Goal: Task Accomplishment & Management: Use online tool/utility

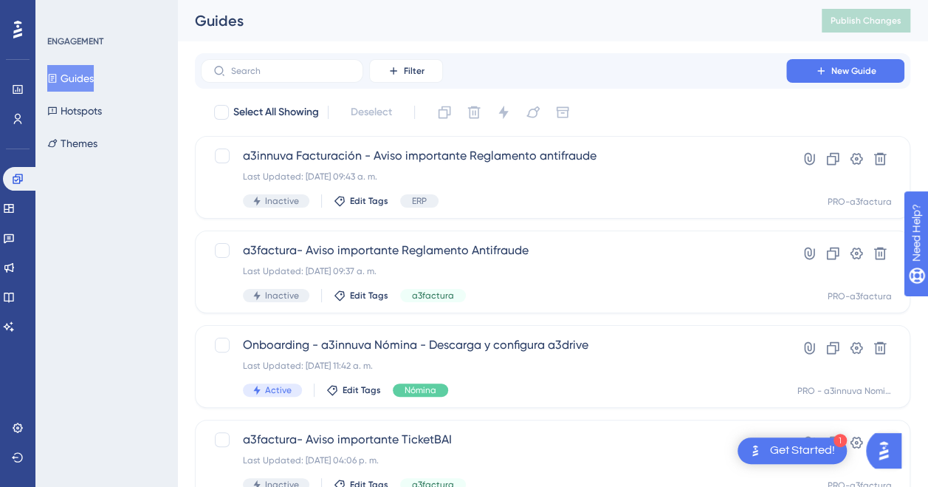
click at [92, 74] on button "Guides" at bounding box center [70, 78] width 47 height 27
click at [13, 210] on icon at bounding box center [9, 208] width 10 height 9
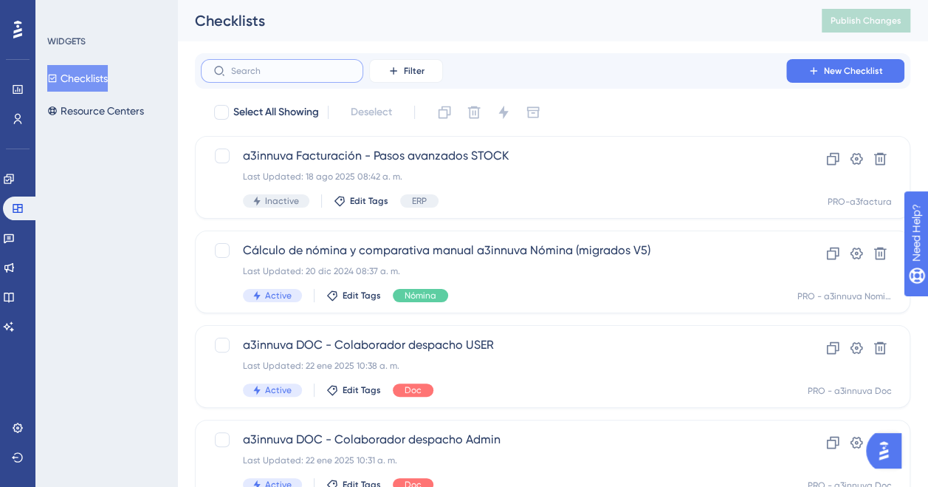
click at [303, 69] on input "text" at bounding box center [291, 71] width 120 height 10
click at [403, 72] on button "Filter" at bounding box center [406, 71] width 74 height 24
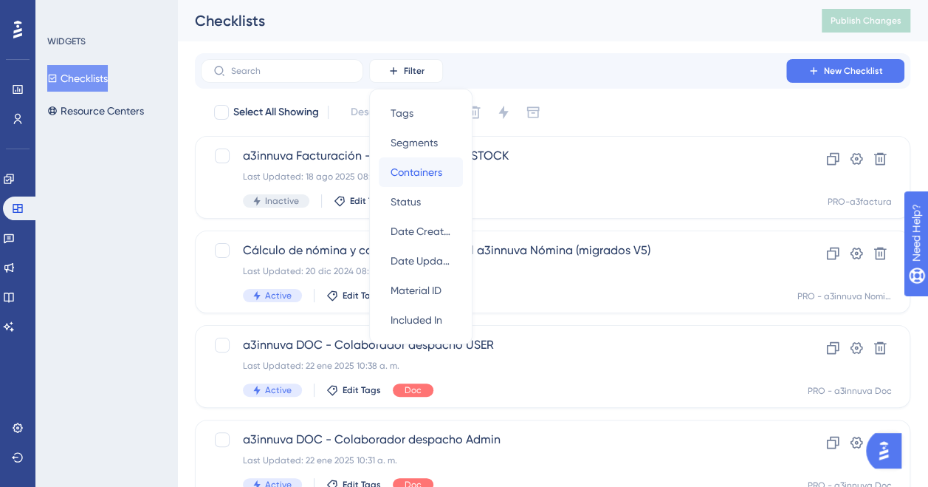
click at [397, 159] on div "Containers Containers" at bounding box center [421, 172] width 61 height 30
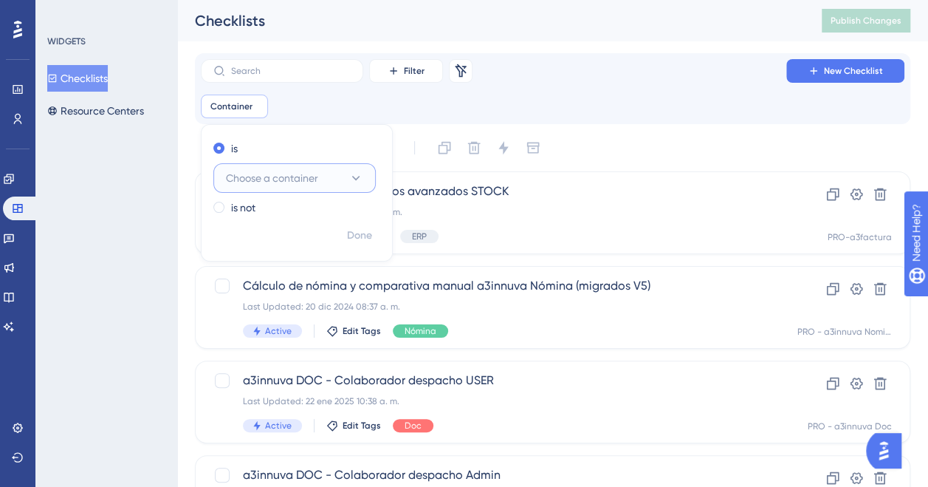
click at [290, 172] on span "Choose a container" at bounding box center [272, 178] width 92 height 18
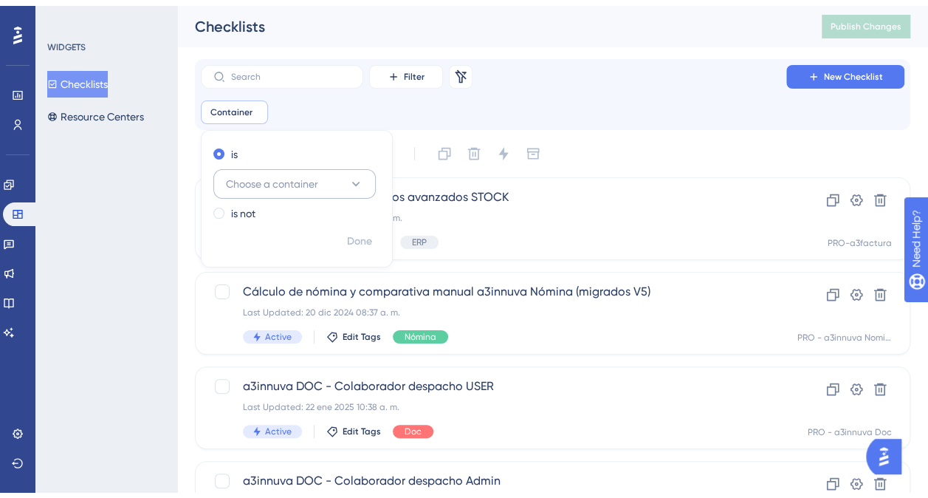
scroll to position [103, 0]
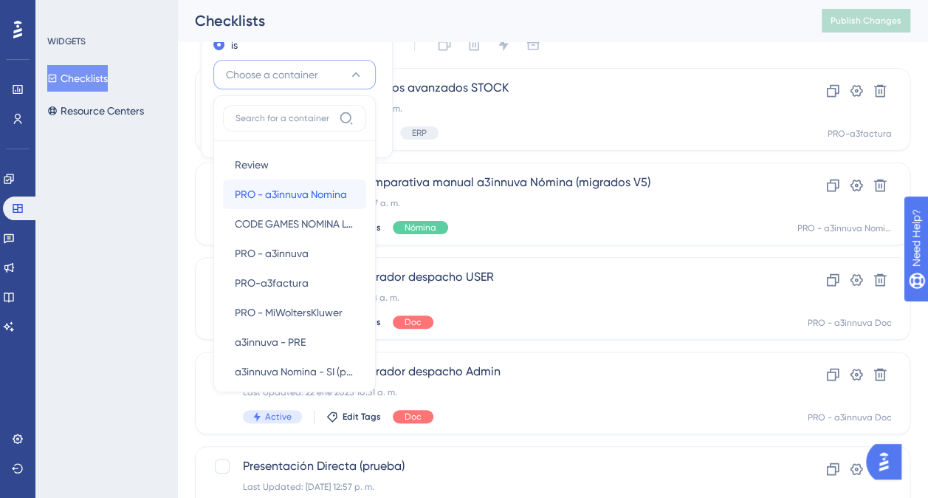
click at [300, 197] on span "PRO - a3innuva Nomina" at bounding box center [291, 194] width 112 height 18
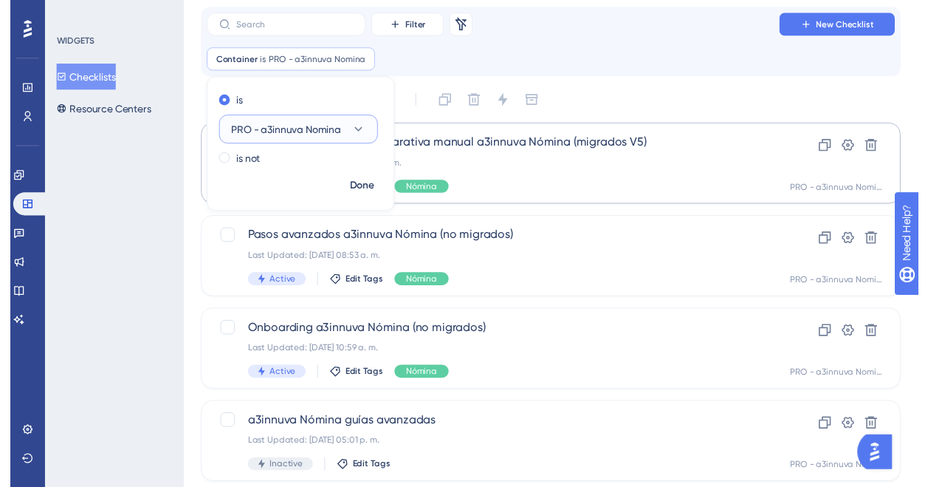
scroll to position [0, 0]
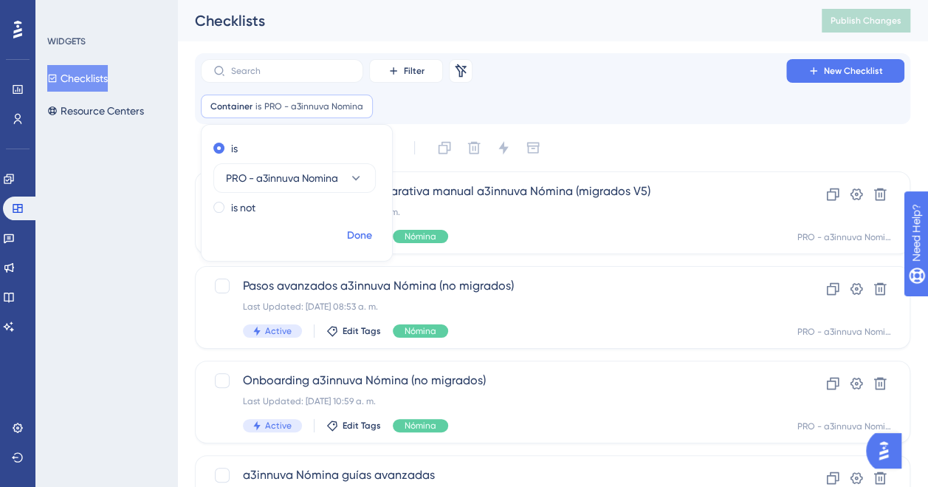
click at [359, 233] on span "Done" at bounding box center [359, 236] width 25 height 18
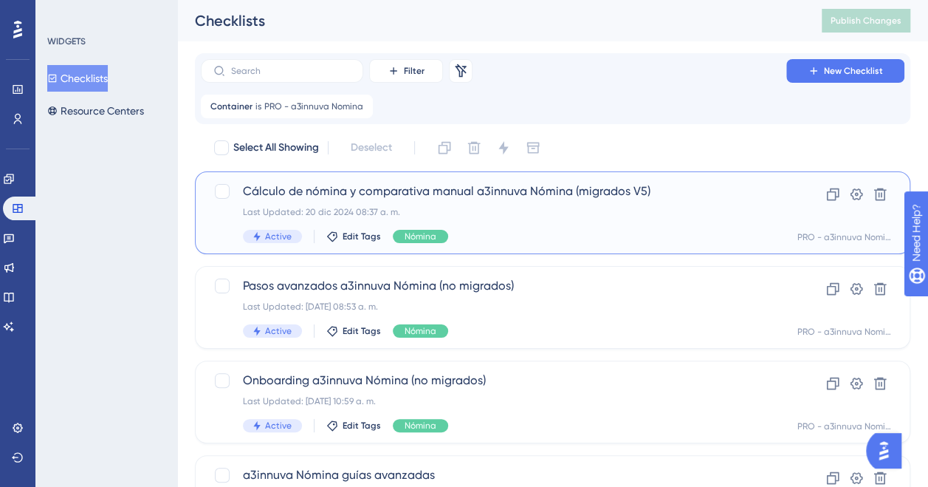
click at [529, 195] on span "Cálculo de nómina y comparativa manual a3innuva Nómina (migrados V5)" at bounding box center [493, 191] width 501 height 18
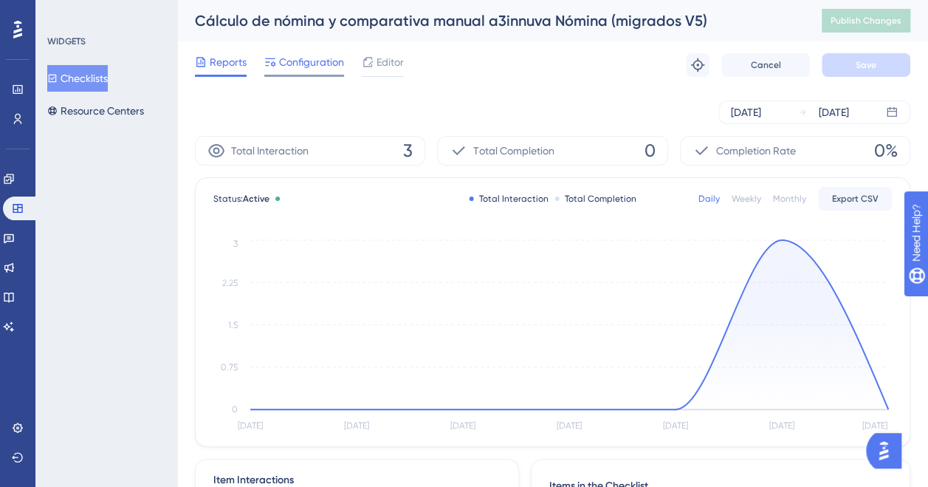
click at [295, 58] on span "Configuration" at bounding box center [311, 62] width 65 height 18
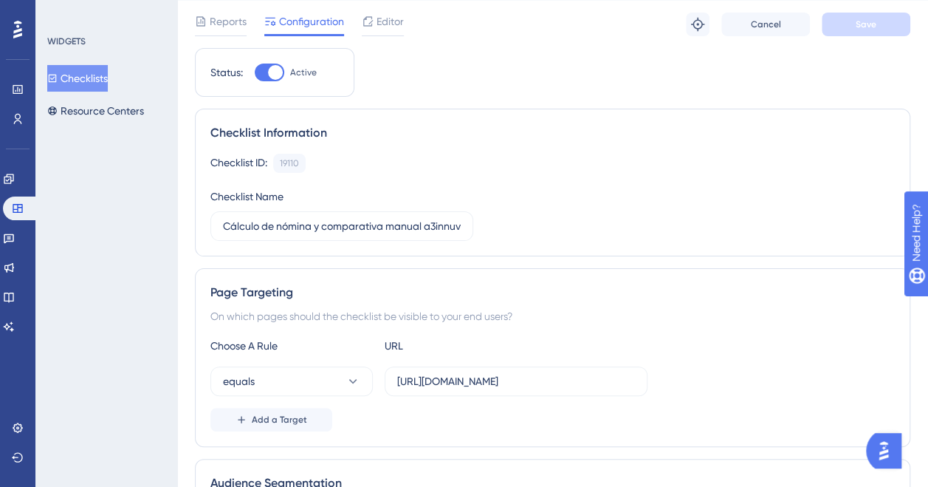
scroll to position [9, 0]
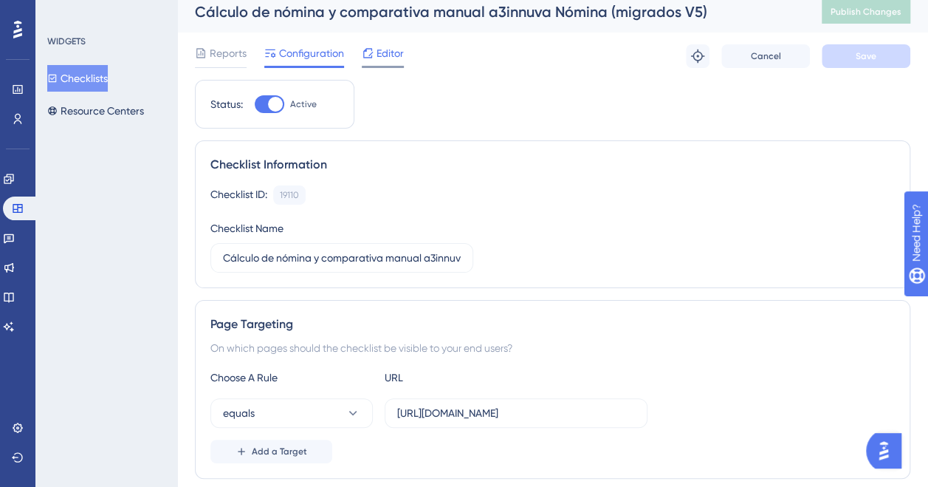
click at [384, 56] on span "Editor" at bounding box center [390, 53] width 27 height 18
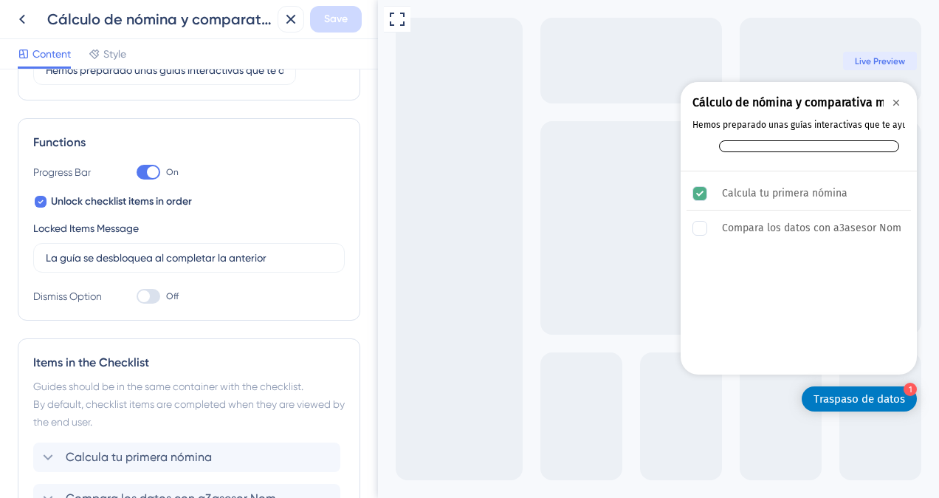
scroll to position [295, 0]
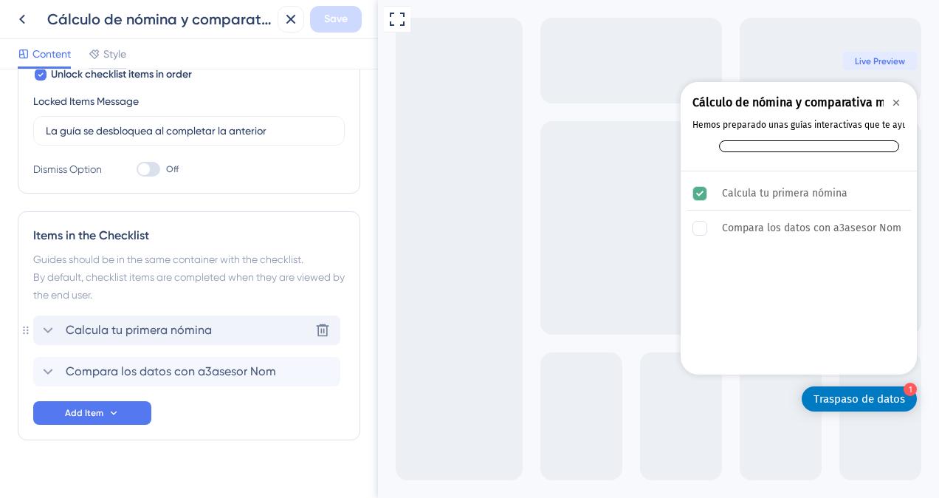
click at [50, 331] on icon at bounding box center [48, 330] width 18 height 18
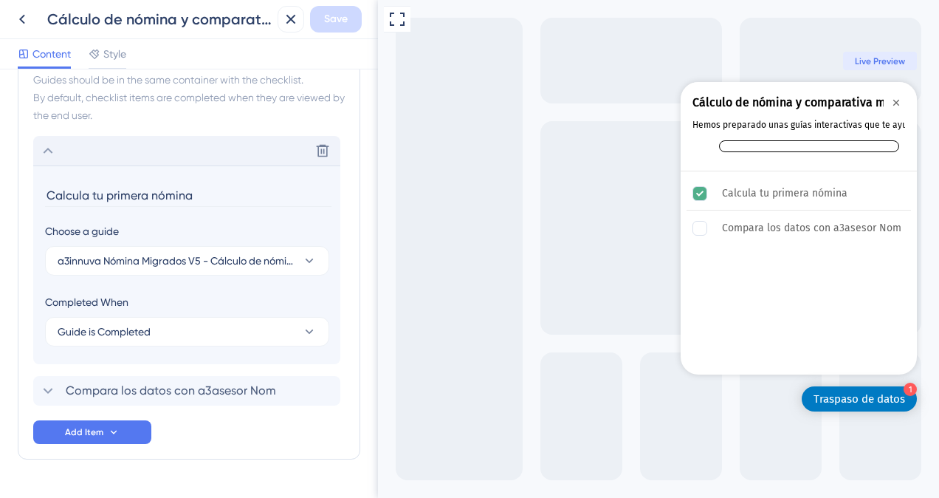
scroll to position [511, 0]
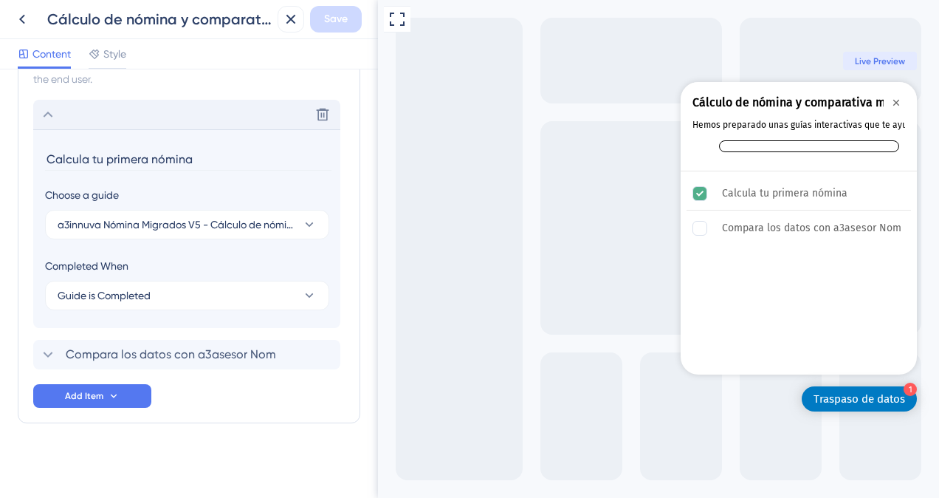
click at [50, 112] on icon at bounding box center [49, 115] width 10 height 6
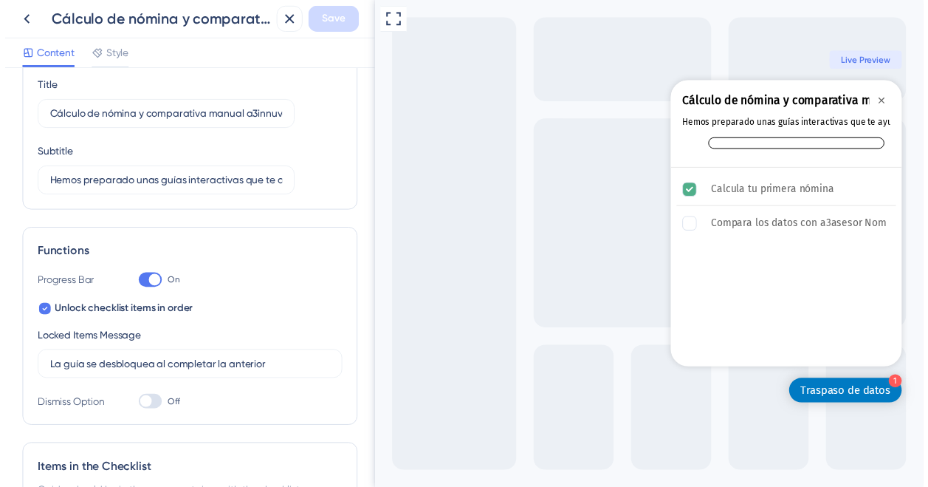
scroll to position [0, 0]
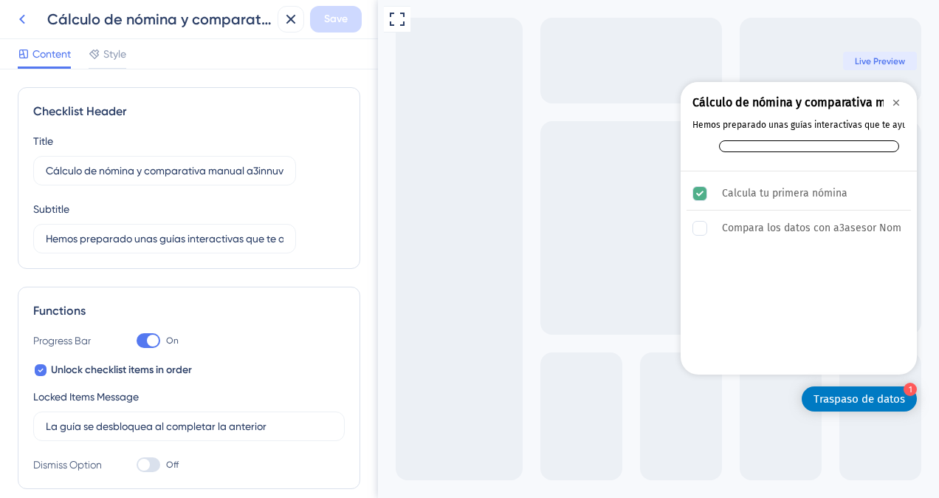
click at [21, 18] on icon at bounding box center [22, 20] width 6 height 10
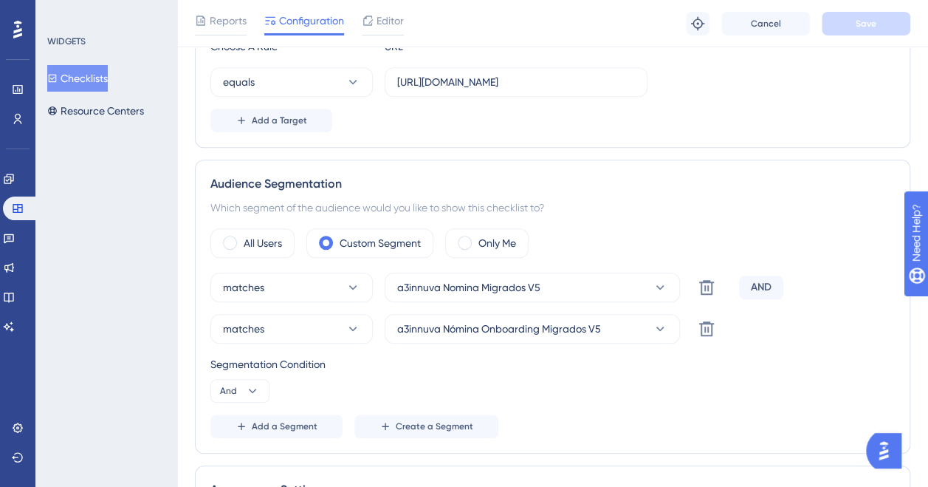
scroll to position [369, 0]
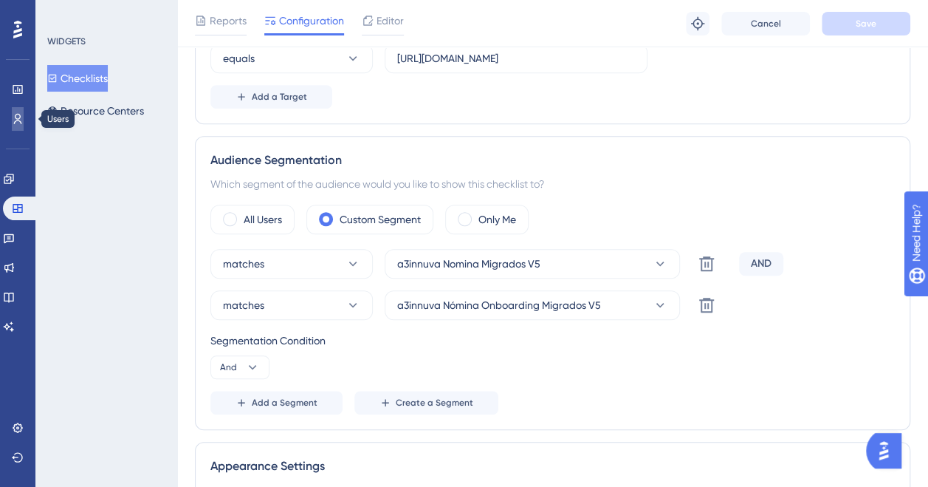
click at [12, 122] on link at bounding box center [18, 119] width 12 height 24
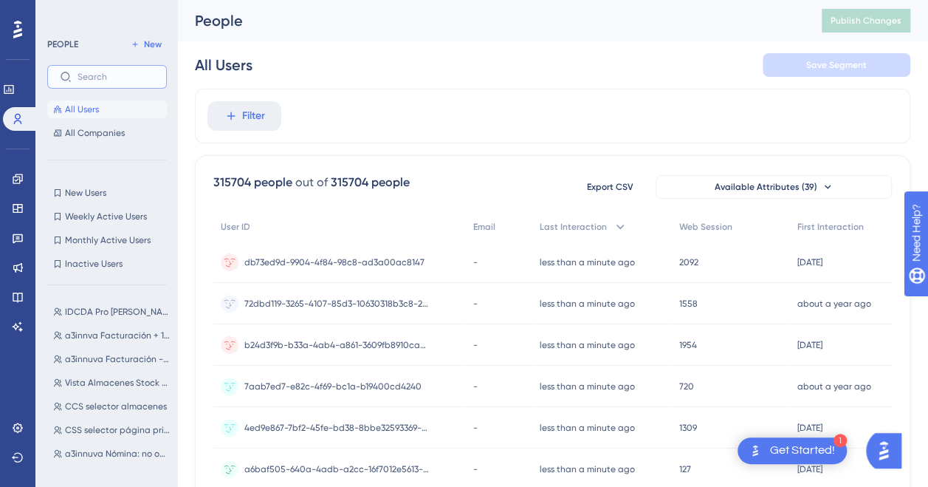
click at [87, 74] on input "text" at bounding box center [116, 77] width 77 height 10
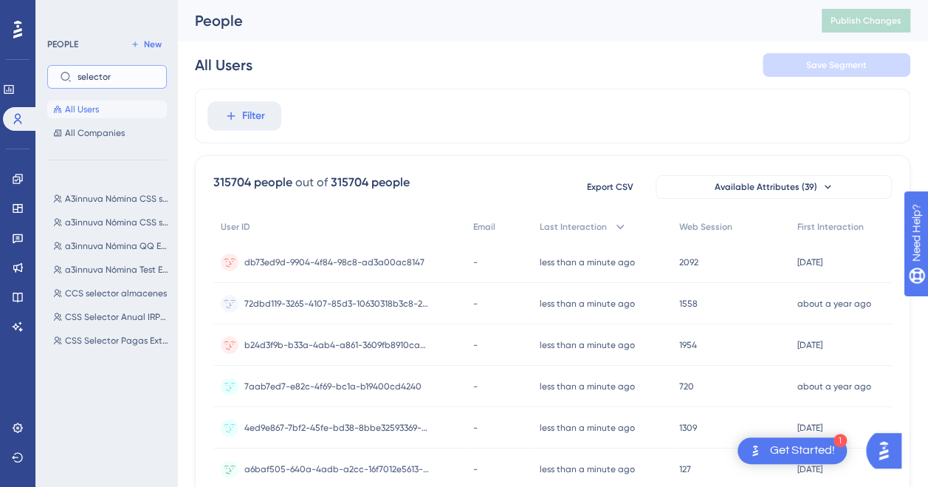
type input "selector"
click at [226, 77] on div "All Users Save Segment" at bounding box center [553, 64] width 716 height 47
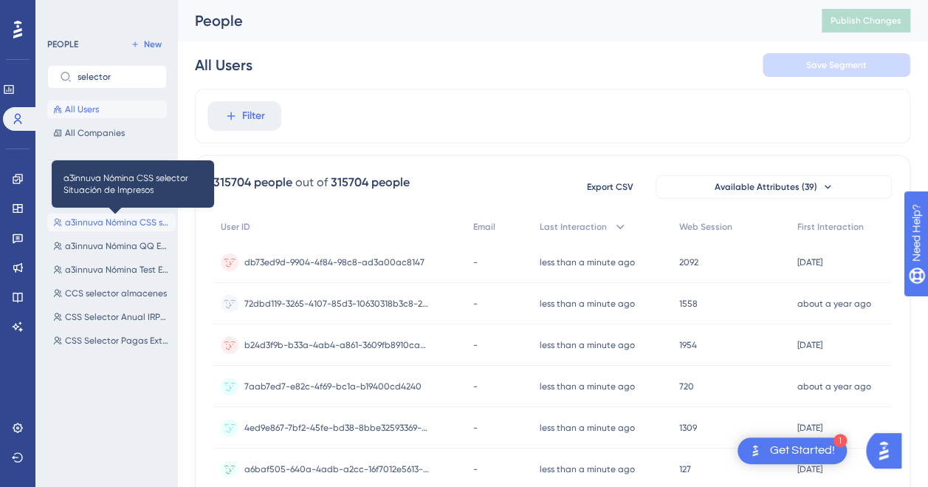
click at [112, 217] on span "a3innuva Nómina CSS selector Situación de Impresos" at bounding box center [117, 222] width 105 height 12
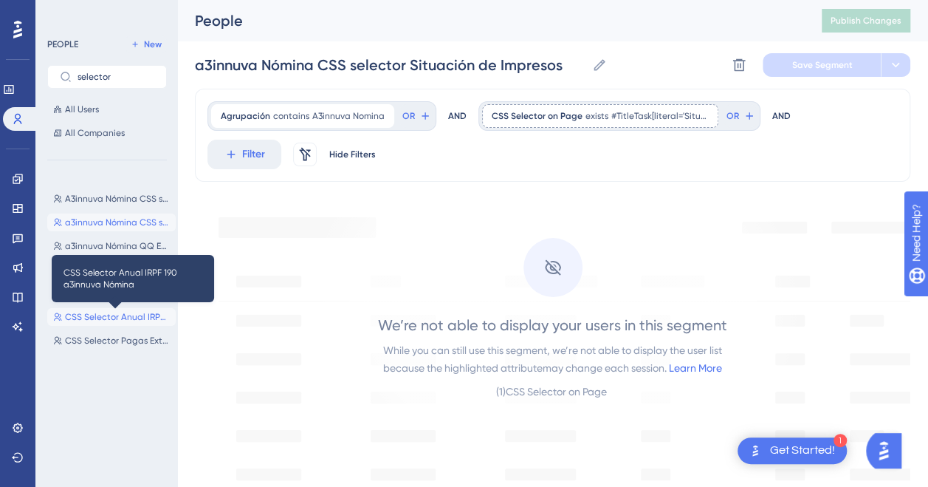
click at [89, 314] on span "CSS Selector Anual IRPF 190 a3innuva Nómina" at bounding box center [117, 317] width 105 height 12
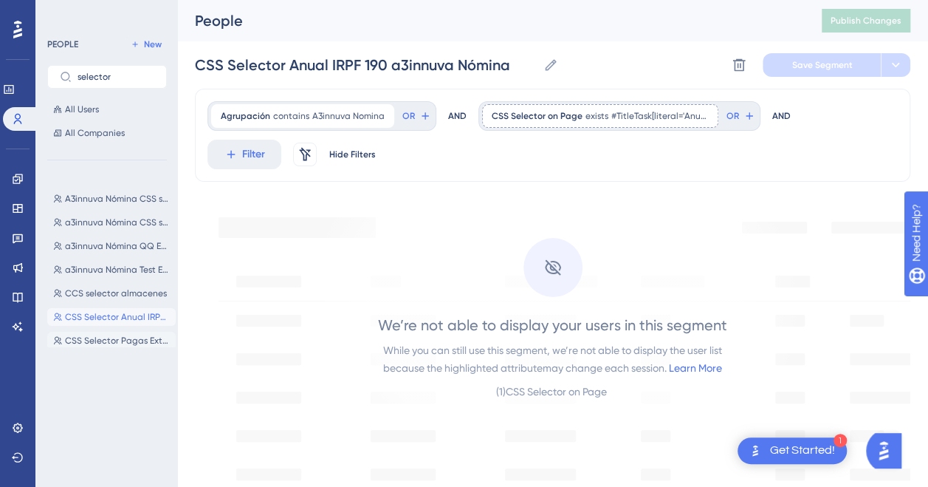
click at [78, 347] on button "CSS Selector Pagas Extras - a3innuva Nómina CSS Selector Pagas Extras - a3innuv…" at bounding box center [111, 341] width 129 height 18
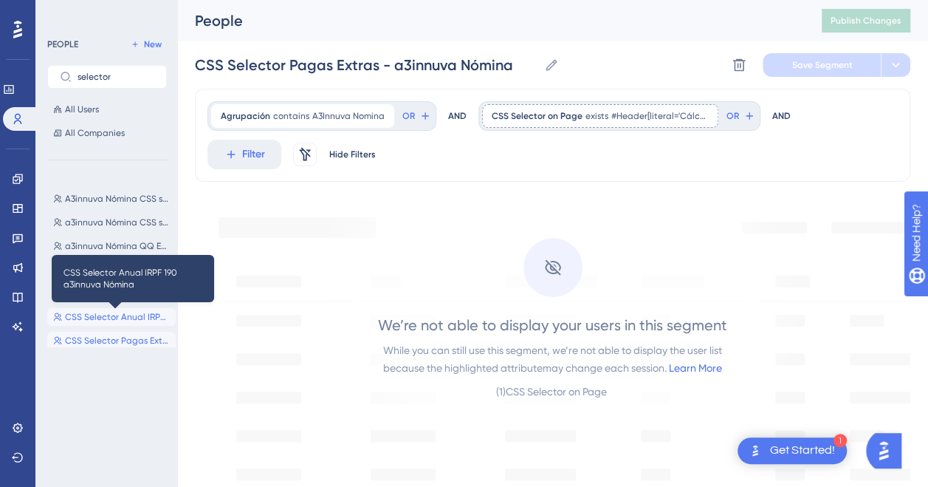
click at [94, 315] on span "CSS Selector Anual IRPF 190 a3innuva Nómina" at bounding box center [117, 317] width 105 height 12
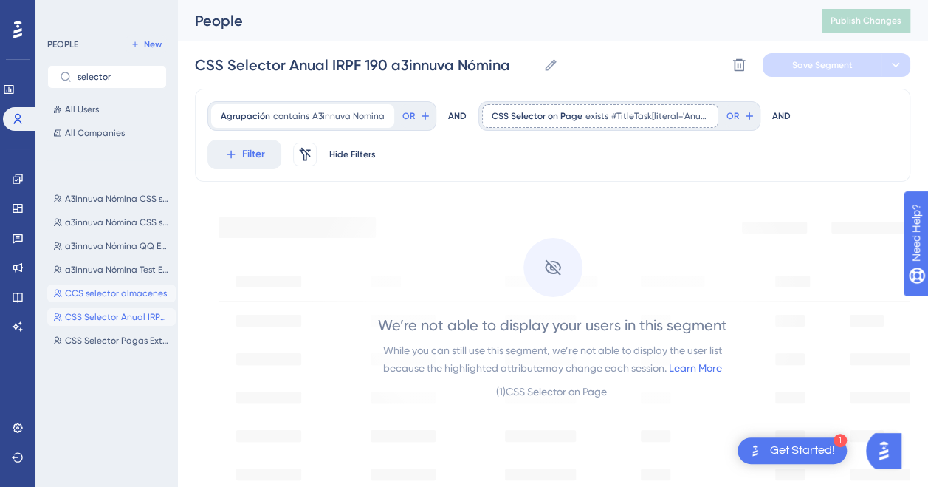
click at [101, 290] on span "CCS selector almacenes" at bounding box center [116, 293] width 102 height 12
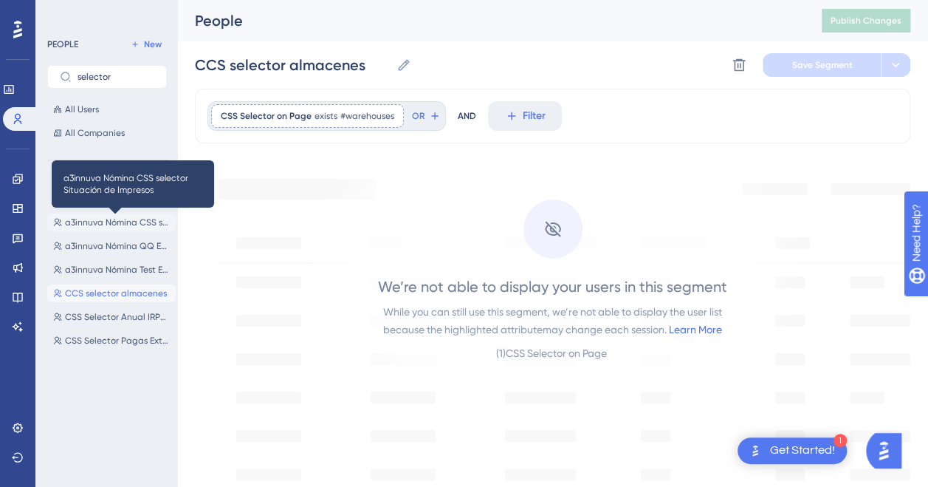
click at [106, 217] on span "a3innuva Nómina CSS selector Situación de Impresos" at bounding box center [117, 222] width 105 height 12
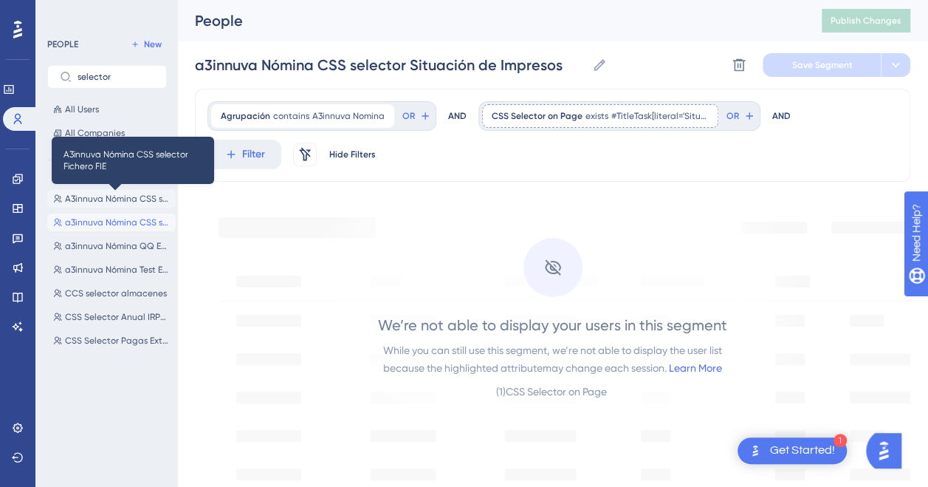
click at [102, 196] on span "A3innuva Nómina CSS selector Fichero FIE" at bounding box center [117, 199] width 105 height 12
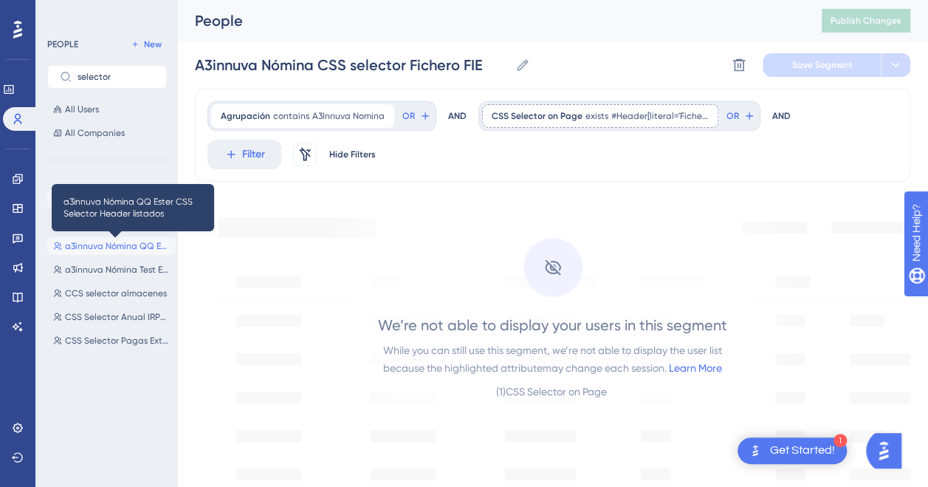
click at [102, 244] on span "a3innuva Nómina QQ Ester CSS Selector Header listados" at bounding box center [117, 246] width 105 height 12
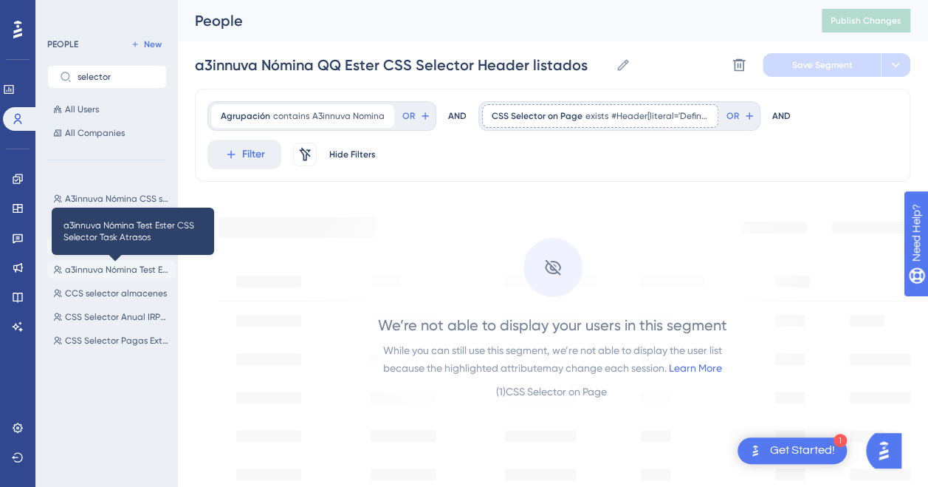
click at [92, 270] on span "a3innuva Nómina Test Ester CSS Selector Task Atrasos" at bounding box center [117, 270] width 105 height 12
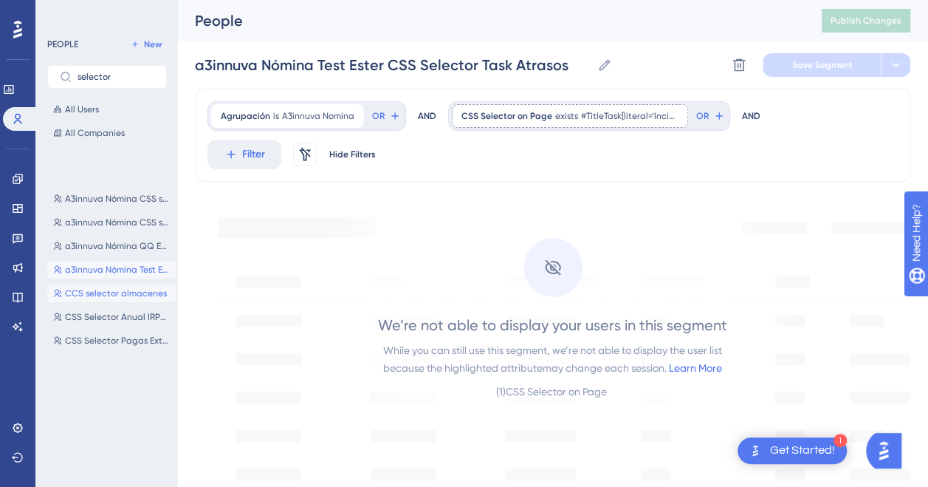
click at [77, 286] on button "CCS selector almacenes CCS selector almacenes" at bounding box center [111, 293] width 129 height 18
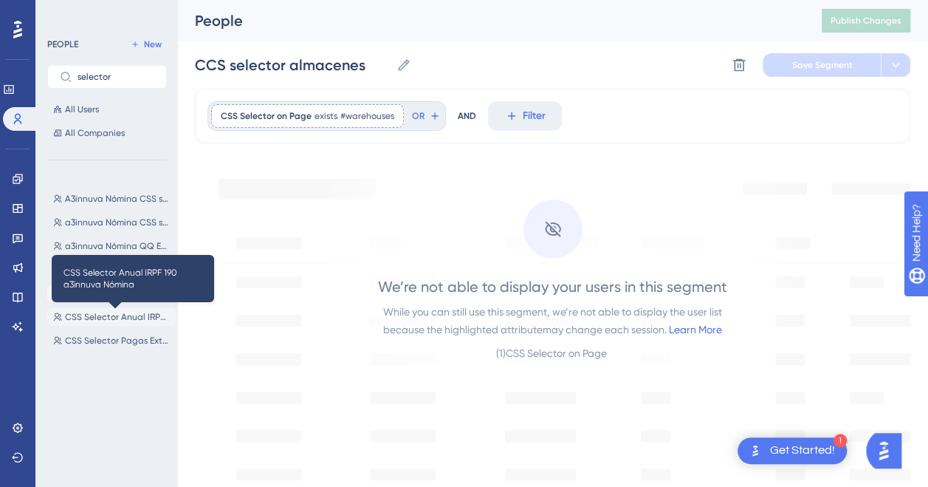
click at [82, 312] on span "CSS Selector Anual IRPF 190 a3innuva Nómina" at bounding box center [117, 317] width 105 height 12
type input "CSS Selector Anual IRPF 190 a3innuva Nómina"
